Goal: Task Accomplishment & Management: Use online tool/utility

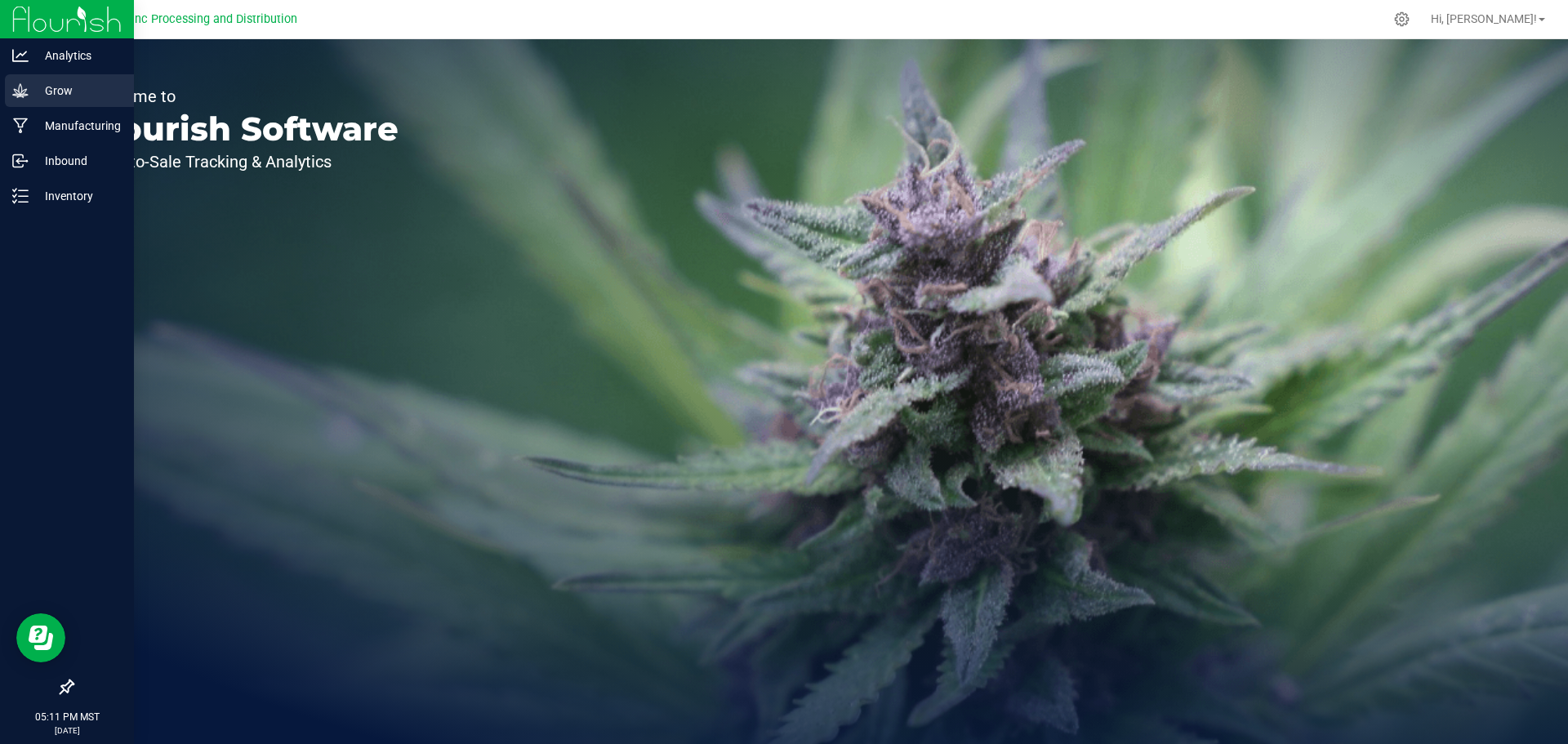
click at [15, 95] on icon at bounding box center [20, 90] width 16 height 16
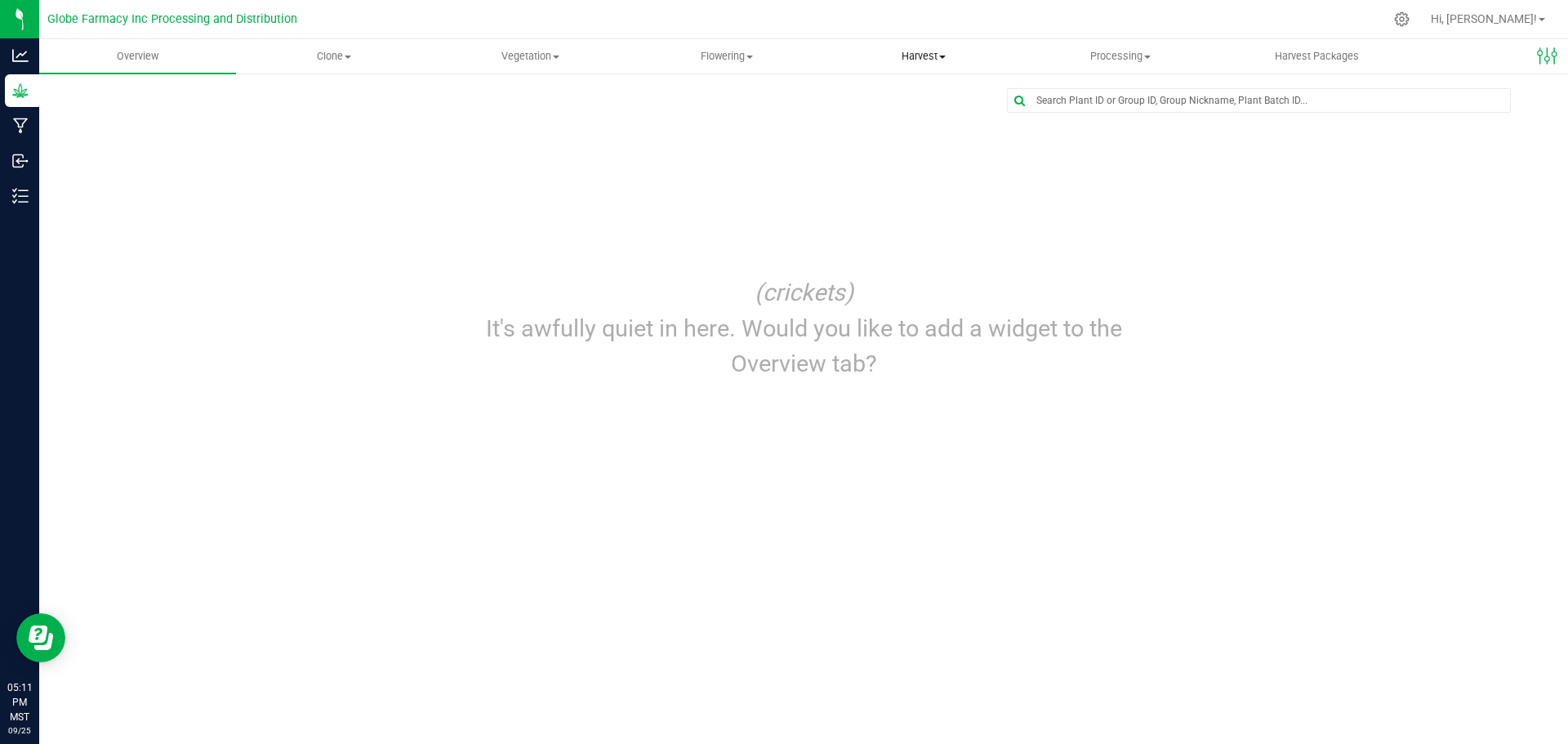
click at [909, 52] on span "Harvest" at bounding box center [924, 56] width 195 height 15
click at [872, 98] on span "Harvests" at bounding box center [871, 98] width 91 height 14
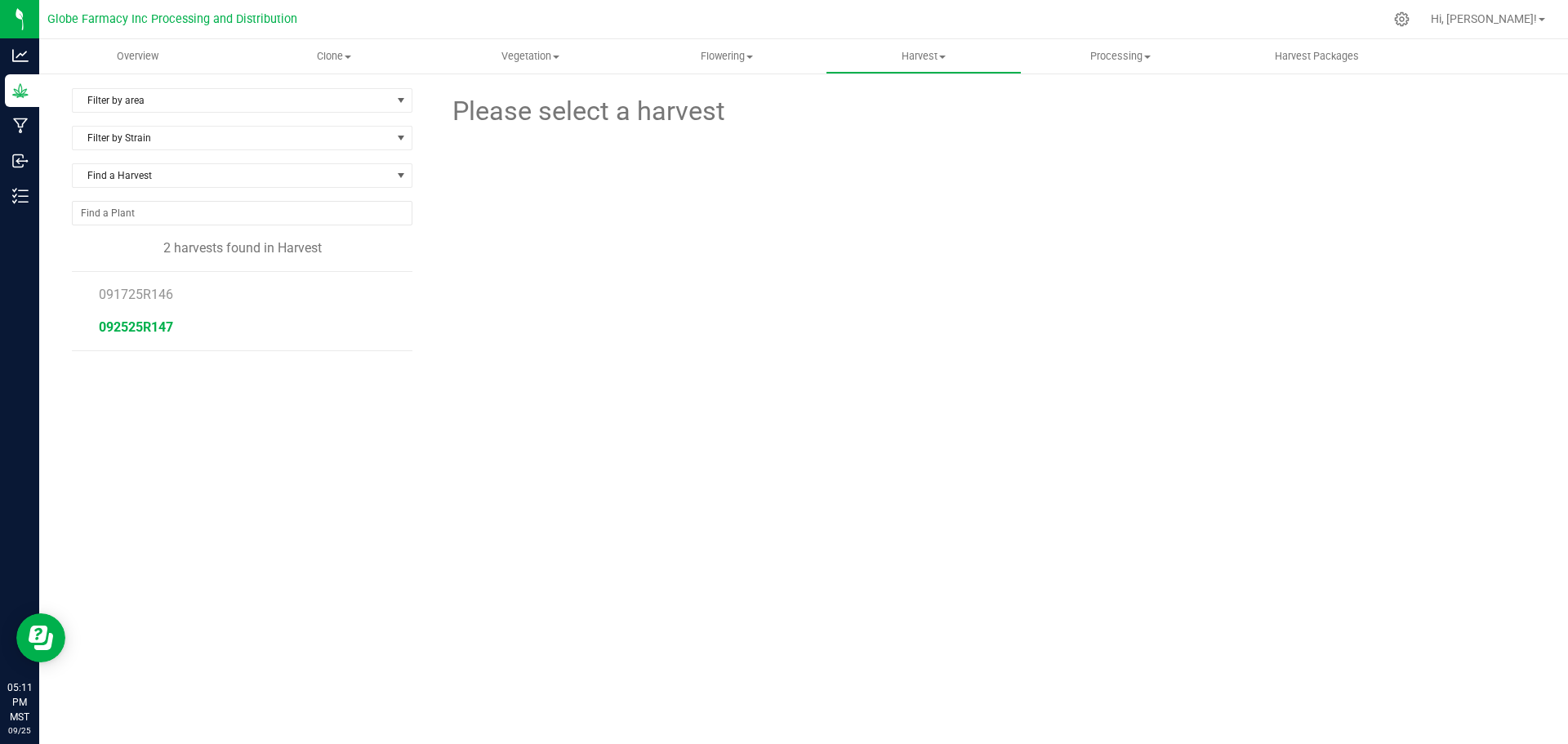
click at [157, 326] on span "092525R147" at bounding box center [136, 327] width 74 height 15
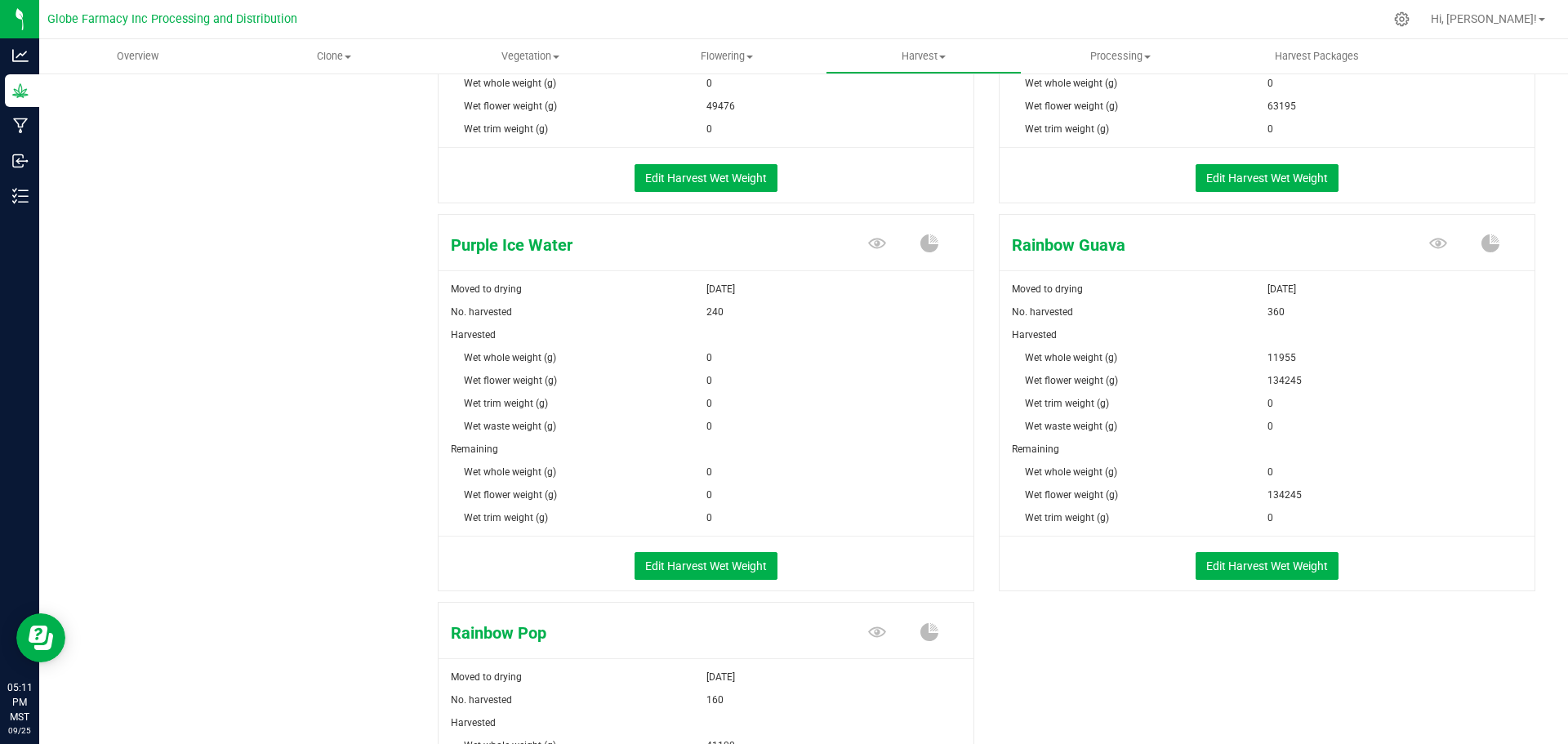
scroll to position [1543, 0]
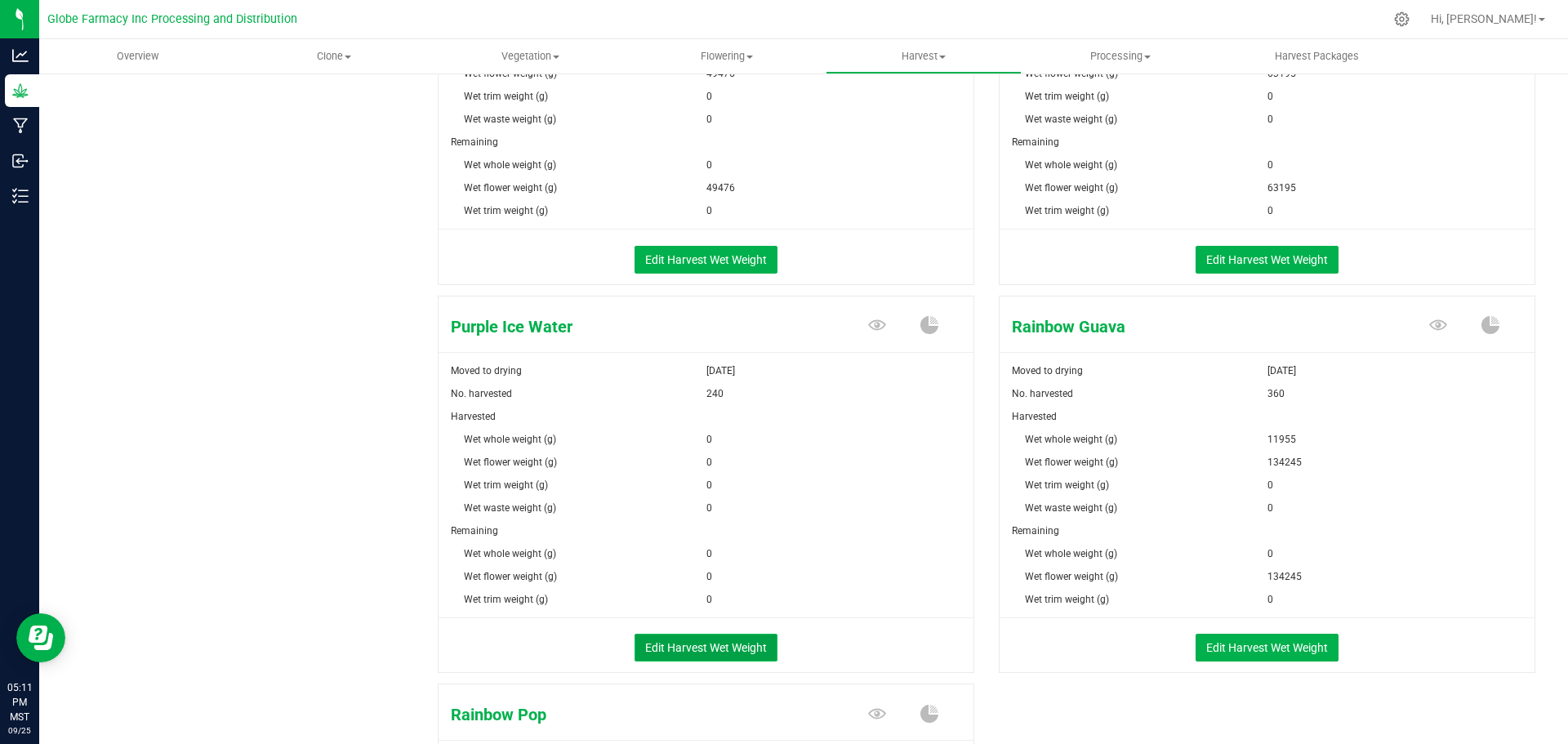
click at [651, 640] on button "Edit Harvest Wet Weight" at bounding box center [706, 647] width 143 height 28
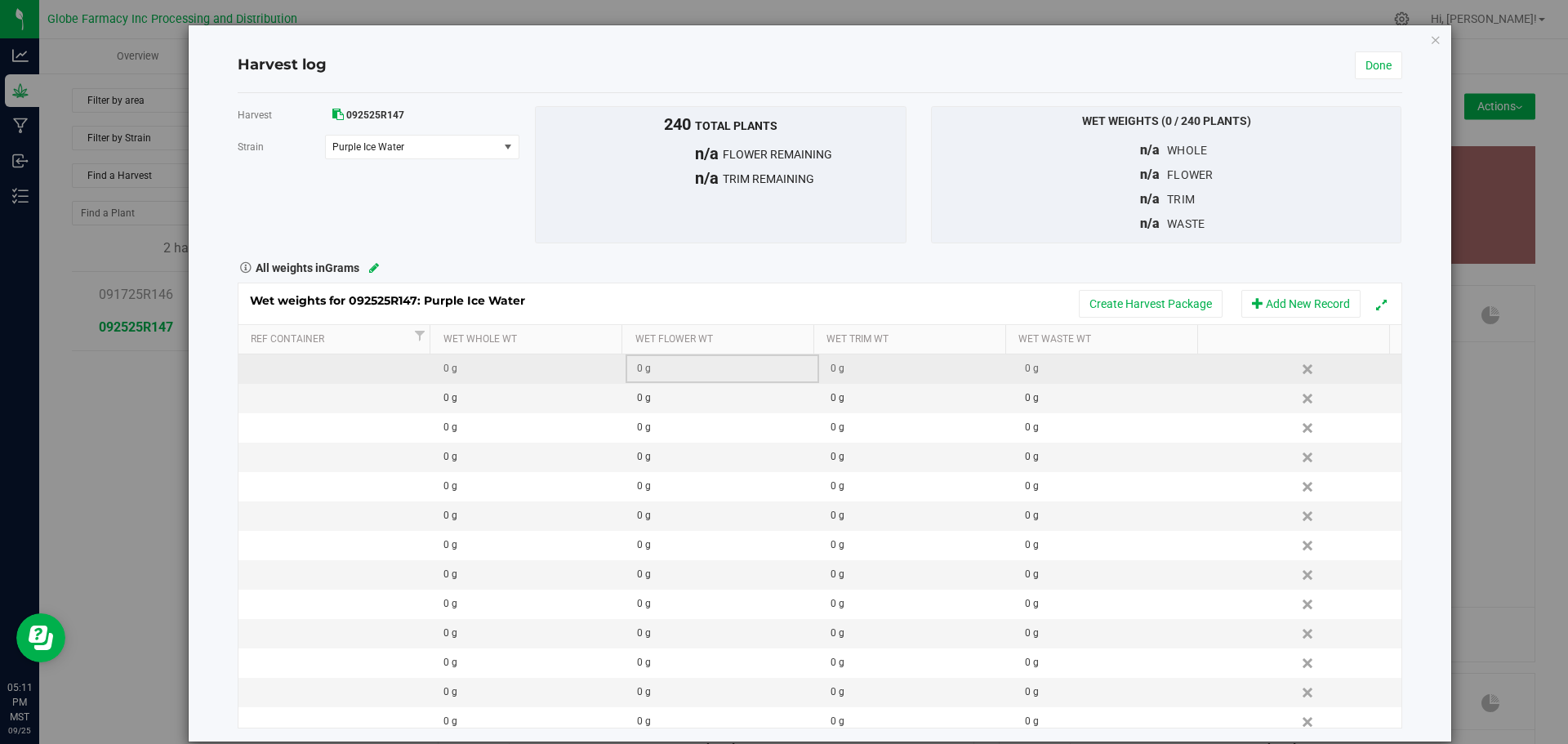
click at [664, 370] on div "0 g" at bounding box center [727, 369] width 181 height 15
type input "77255"
click at [674, 301] on div "Wet weights for 092525R147: Purple Ice Water Create Harvest Package Add New Rec…" at bounding box center [820, 505] width 1165 height 445
click at [1355, 60] on link "Done" at bounding box center [1378, 65] width 47 height 28
